Goal: Task Accomplishment & Management: Manage account settings

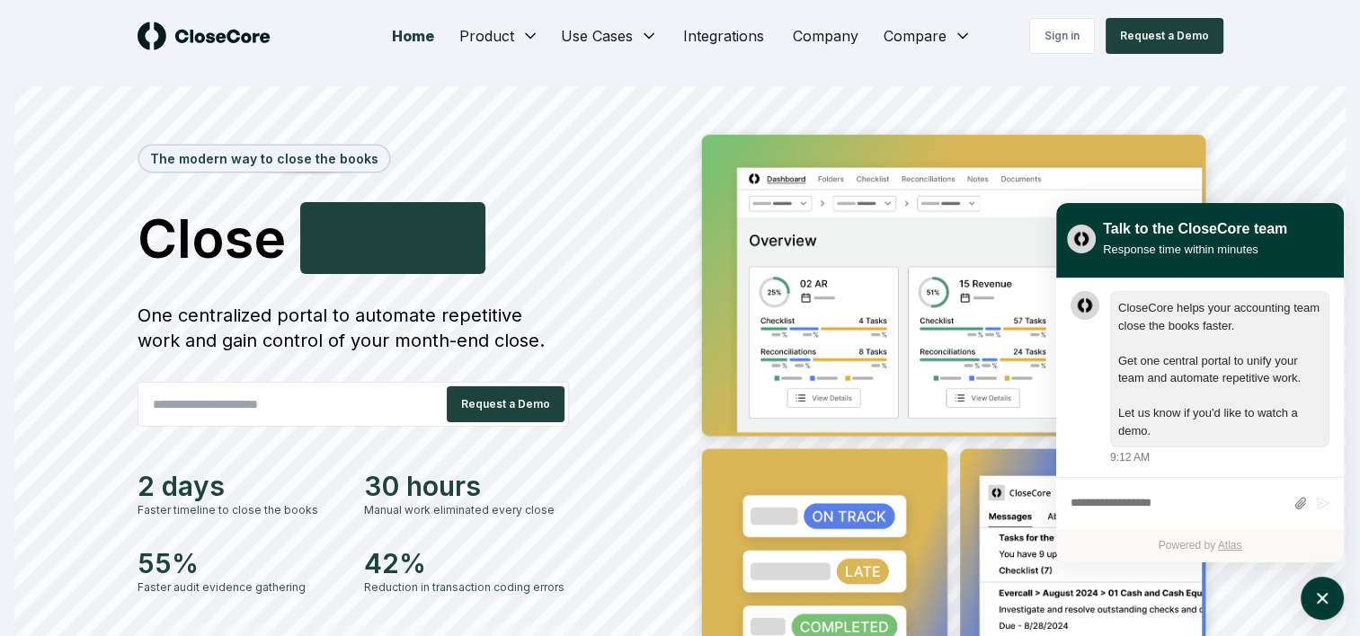
click at [1320, 217] on div "Talk to the CloseCore team Response time within minutes" at bounding box center [1200, 238] width 266 height 49
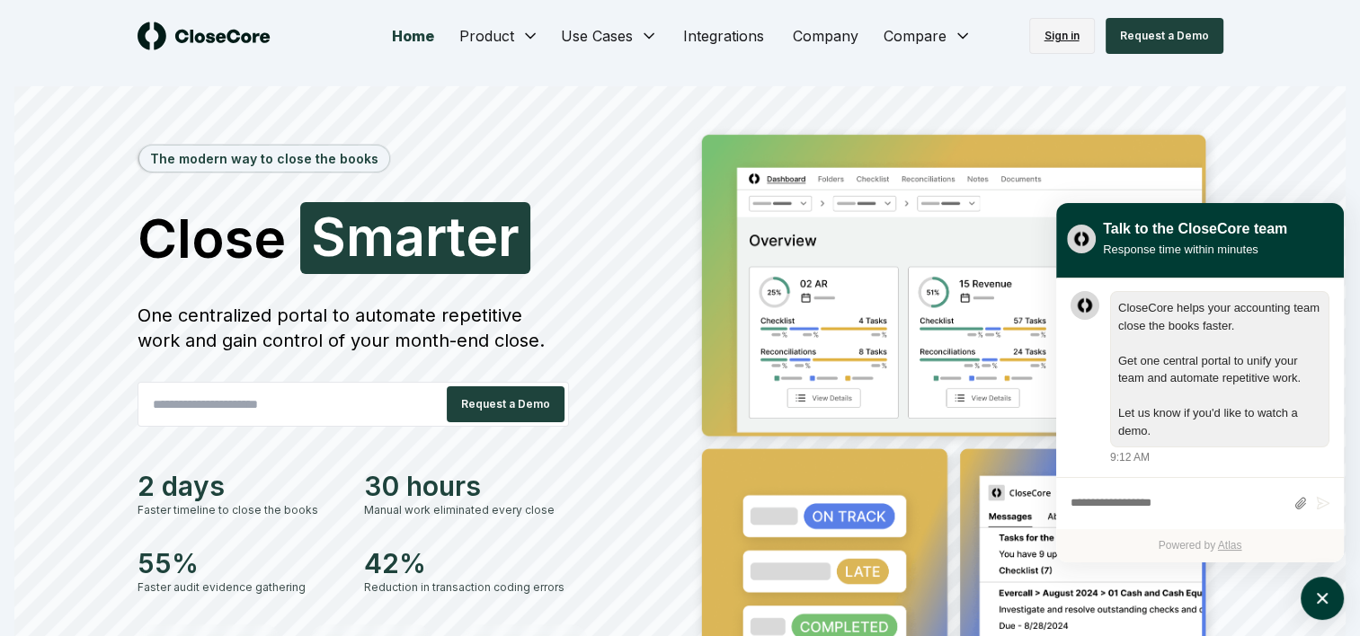
click at [1082, 43] on link "Sign in" at bounding box center [1062, 36] width 66 height 36
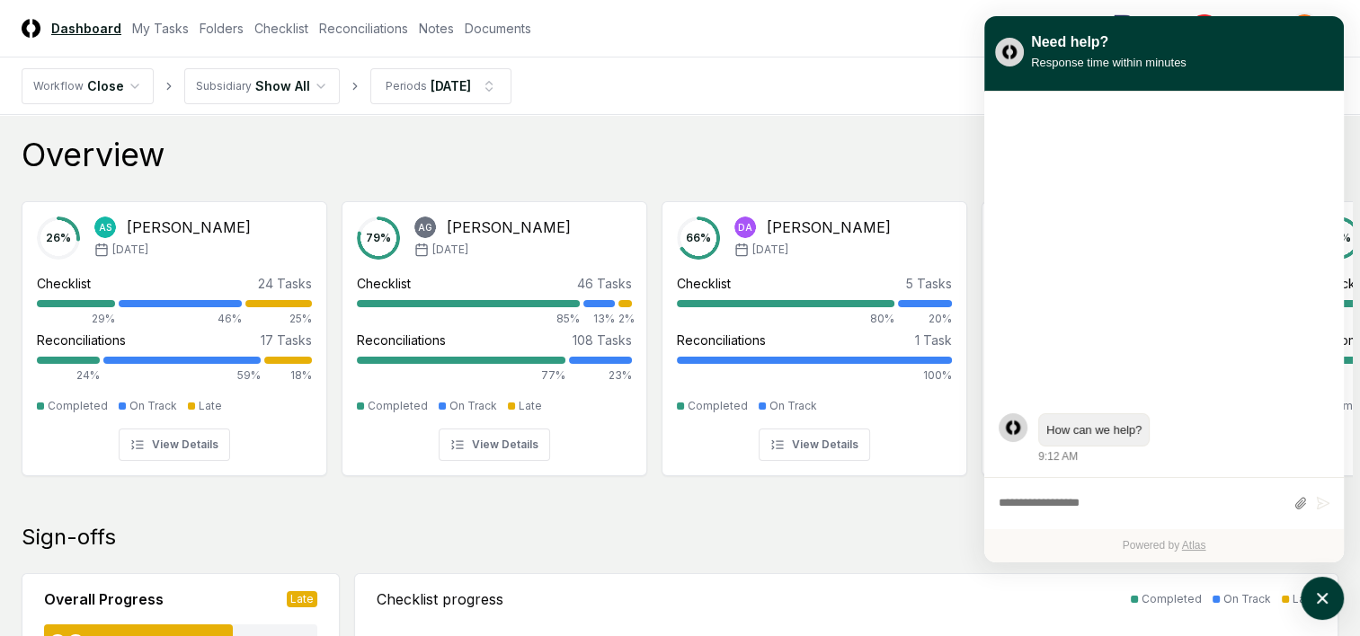
click at [831, 169] on div "Overview Showing 7 | Group by Users" at bounding box center [680, 155] width 1316 height 36
click at [167, 28] on link "My Tasks" at bounding box center [160, 28] width 57 height 19
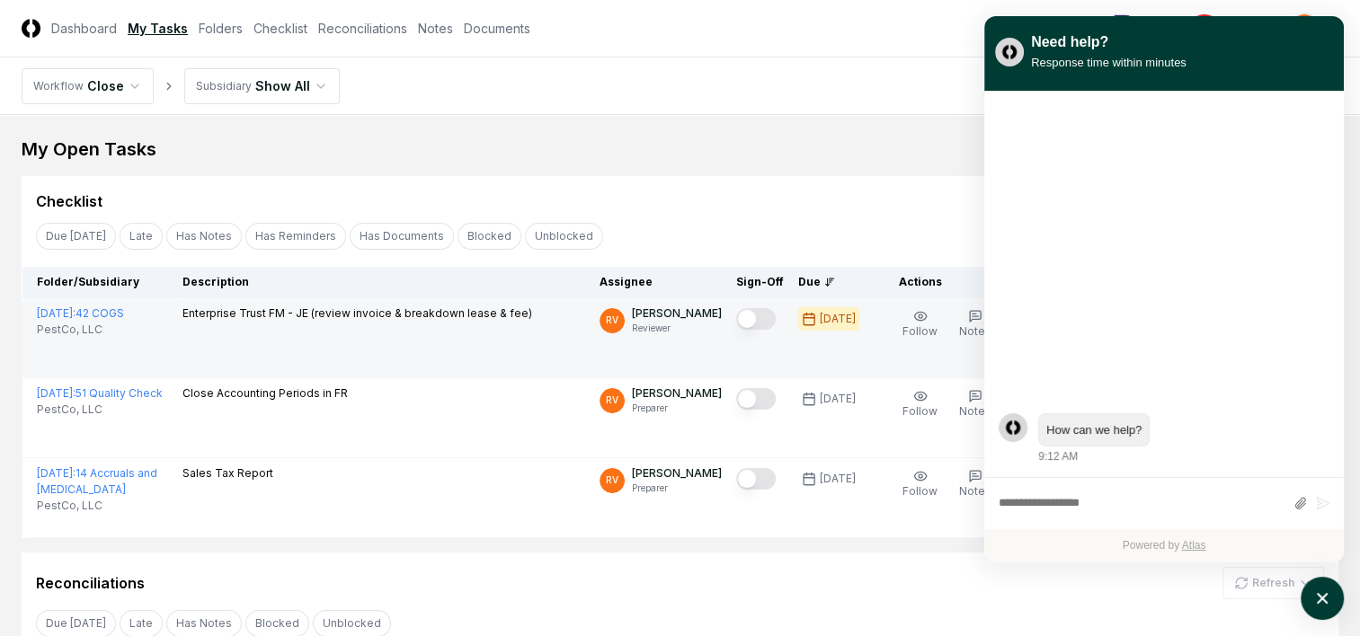
click at [762, 316] on button "Mark complete" at bounding box center [756, 319] width 40 height 22
click at [674, 88] on nav "Workflow Close Subsidiary Show All" at bounding box center [680, 87] width 1360 height 58
click at [866, 116] on main "My Open Tasks Cancel Reassign Checklist Due Today Late Has Notes Has Reminders …" at bounding box center [680, 440] width 1360 height 651
